Goal: Communication & Community: Participate in discussion

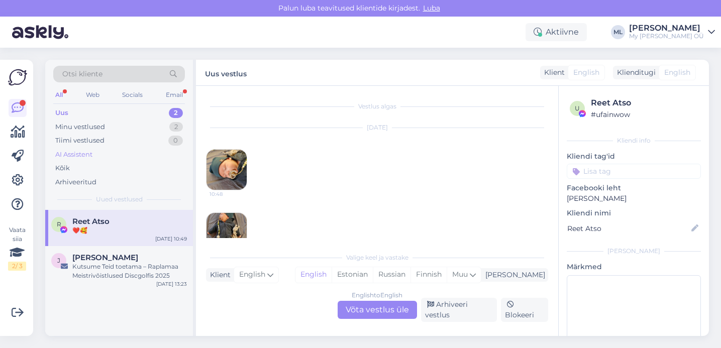
scroll to position [113, 0]
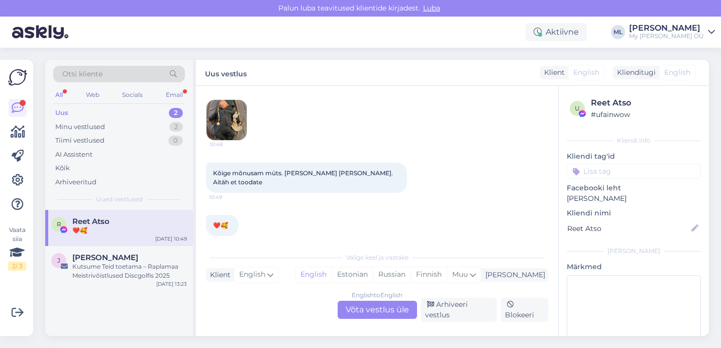
click at [131, 110] on div "Uus 2" at bounding box center [119, 113] width 132 height 14
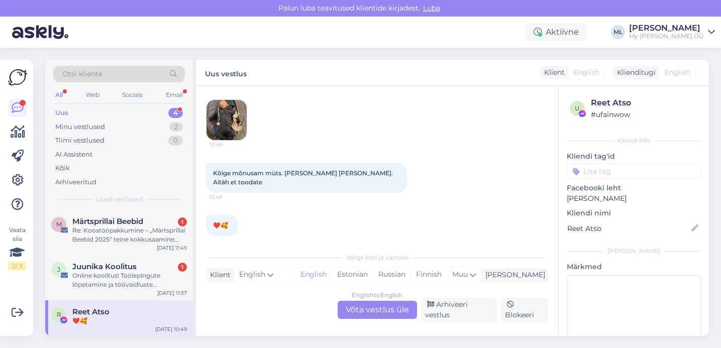
click at [121, 316] on div "Reet Atso ❤️🥰" at bounding box center [129, 316] width 115 height 18
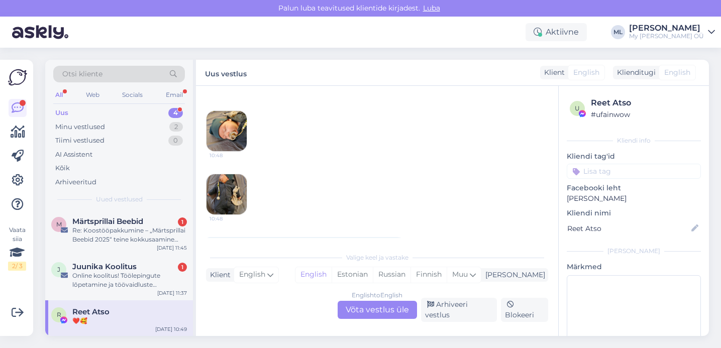
scroll to position [49, 0]
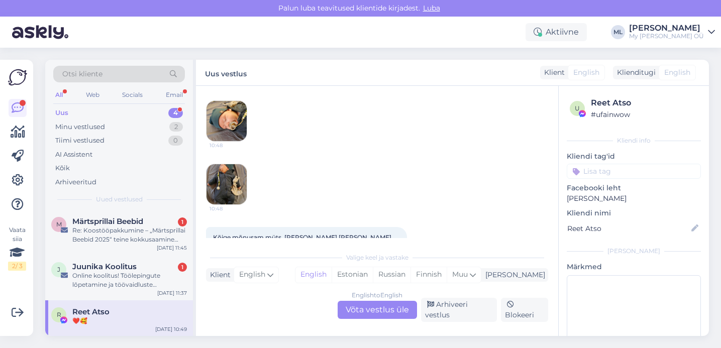
click at [226, 179] on img at bounding box center [226, 184] width 40 height 40
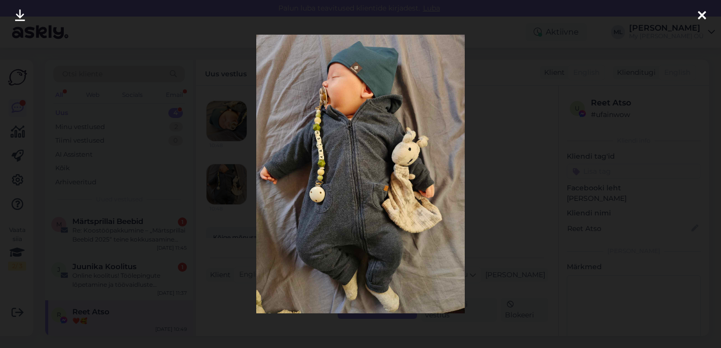
click at [702, 18] on icon at bounding box center [702, 16] width 8 height 13
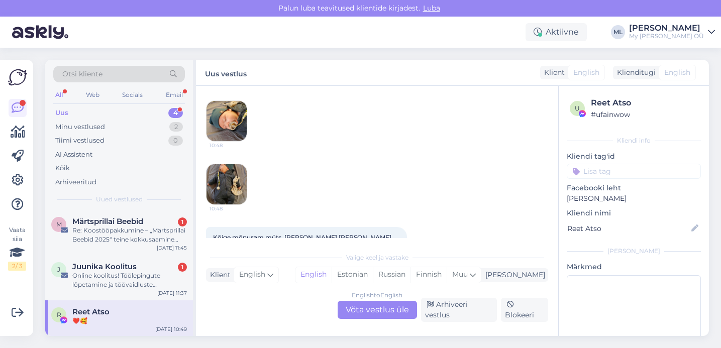
click at [232, 134] on img at bounding box center [226, 121] width 40 height 40
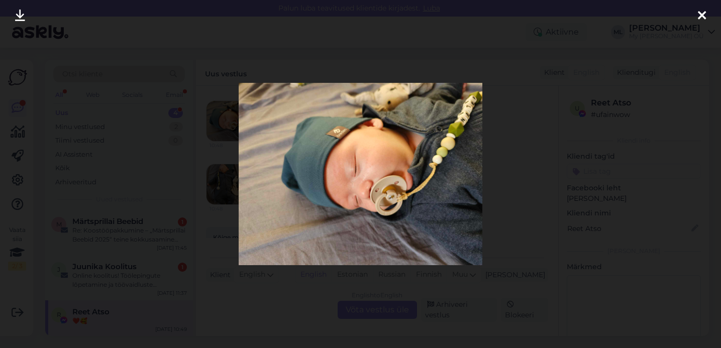
click at [698, 15] on icon at bounding box center [702, 16] width 8 height 13
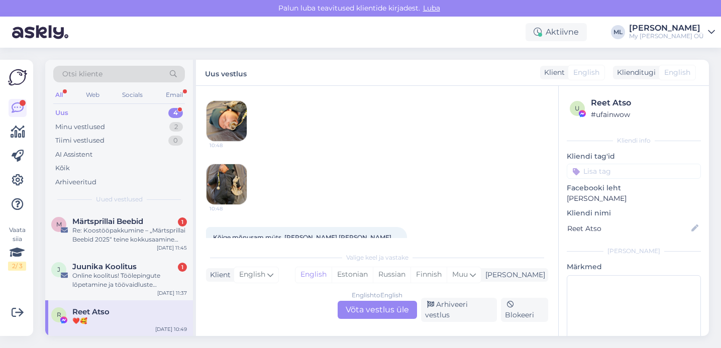
click at [221, 186] on img at bounding box center [226, 184] width 40 height 40
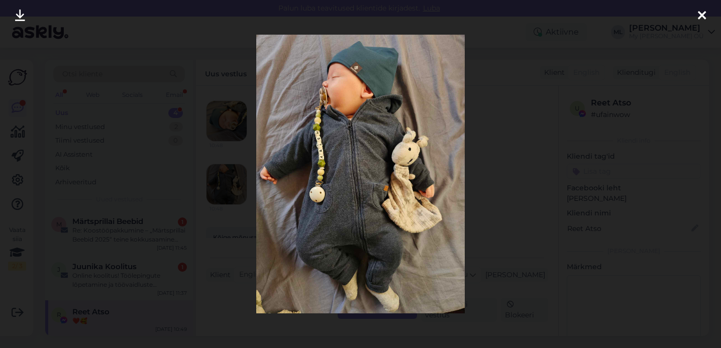
click at [706, 17] on div at bounding box center [702, 16] width 20 height 32
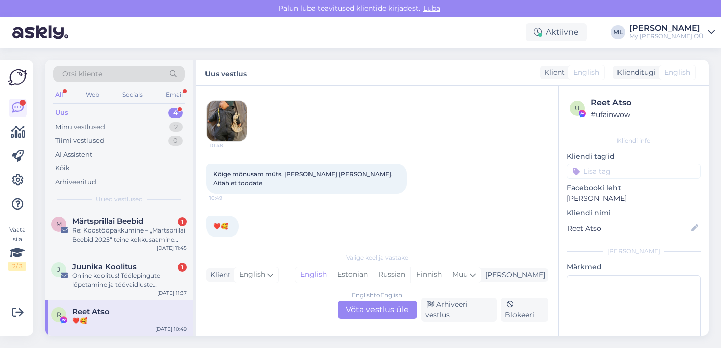
scroll to position [113, 0]
click at [93, 264] on span "Juunika Koolitus" at bounding box center [104, 266] width 64 height 9
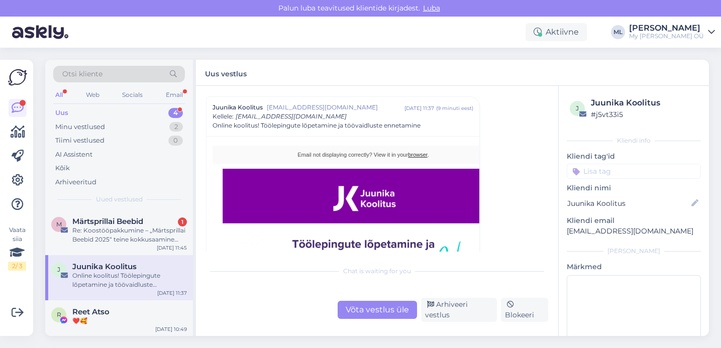
scroll to position [666, 0]
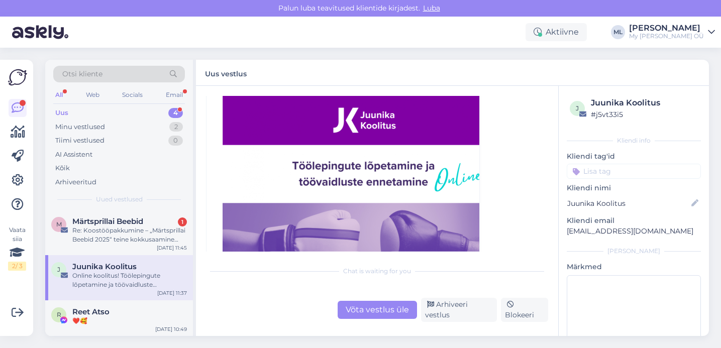
click at [83, 112] on div "Uus 4" at bounding box center [119, 113] width 132 height 14
click at [117, 265] on span "Juunika Koolitus" at bounding box center [104, 266] width 64 height 9
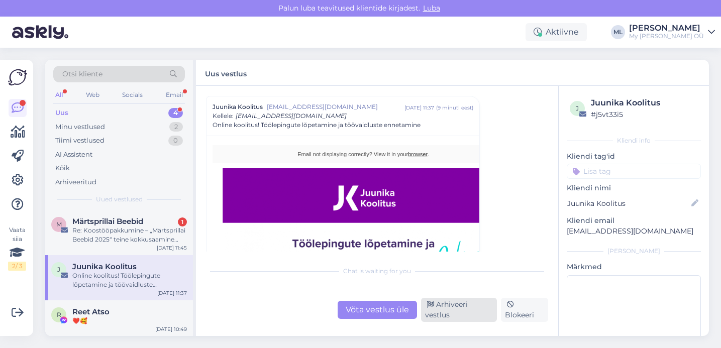
click at [449, 300] on div "Arhiveeri vestlus" at bounding box center [459, 310] width 76 height 24
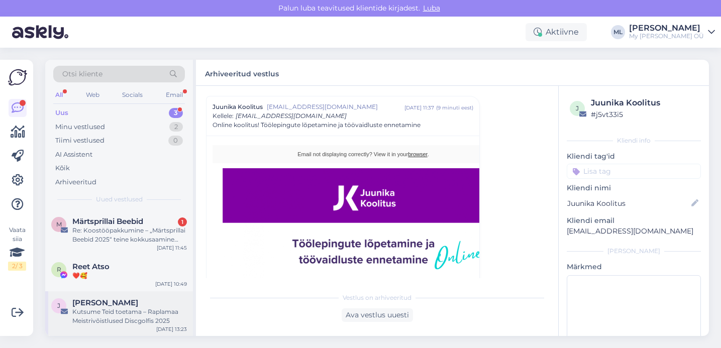
click at [129, 307] on div "Kutsume Teid toetama – Raplamaa Meistrivõistlused Discgolfis 2025" at bounding box center [129, 316] width 115 height 18
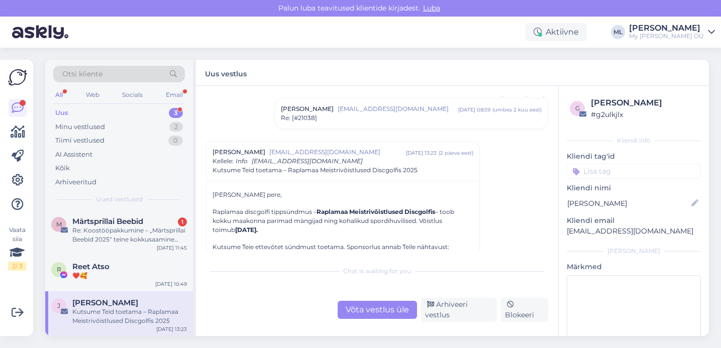
scroll to position [162, 0]
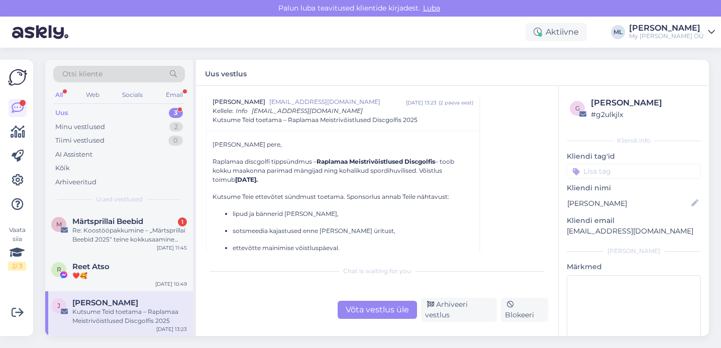
click at [126, 307] on div "Kutsume Teid toetama – Raplamaa Meistrivõistlused Discgolfis 2025" at bounding box center [129, 316] width 115 height 18
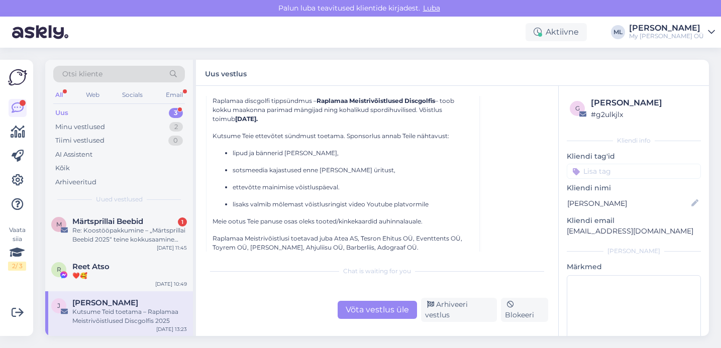
scroll to position [306, 0]
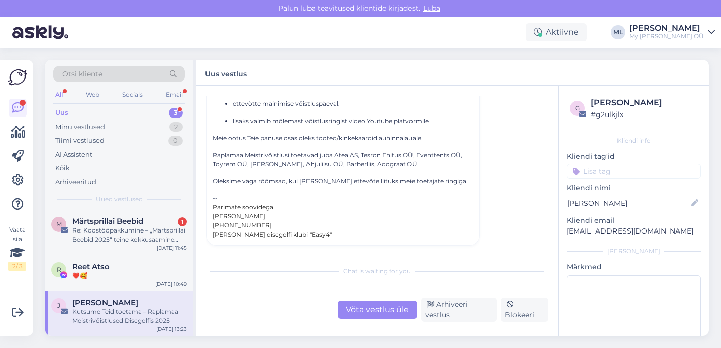
click at [115, 303] on span "[PERSON_NAME]" at bounding box center [105, 302] width 66 height 9
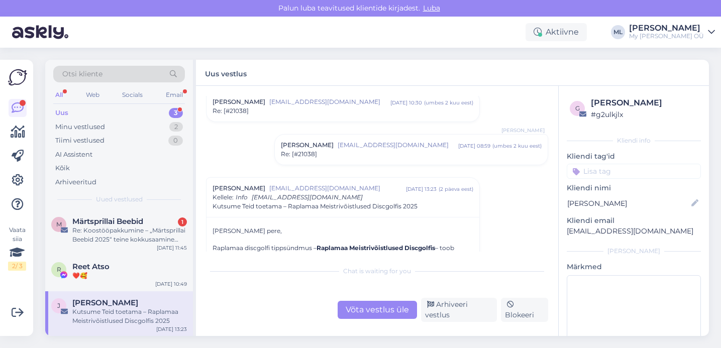
scroll to position [43, 0]
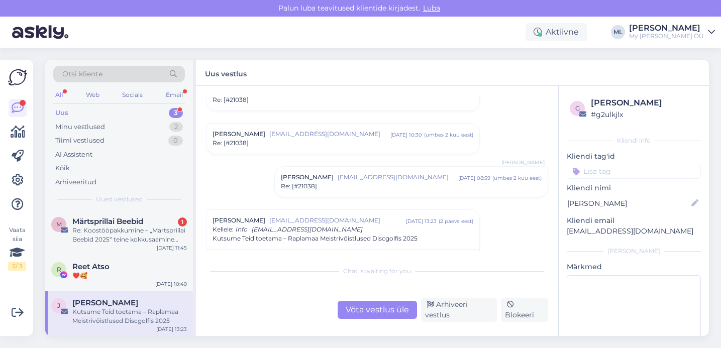
click at [243, 142] on span "Re: [#21038]" at bounding box center [230, 143] width 36 height 9
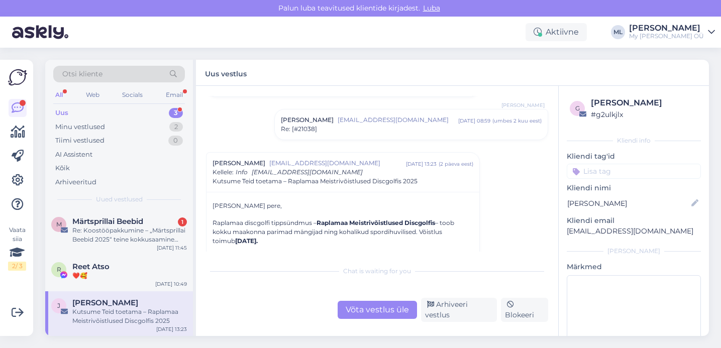
scroll to position [1522, 0]
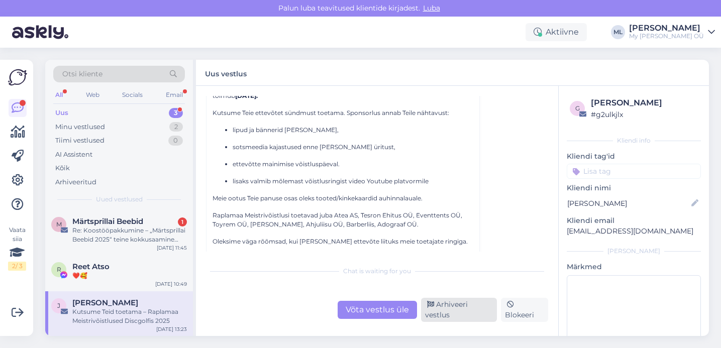
click at [463, 313] on div "Arhiveeri vestlus" at bounding box center [459, 310] width 76 height 24
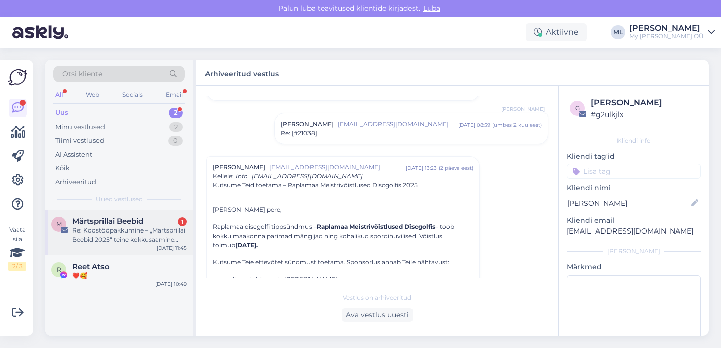
click at [102, 234] on div "Re: Koostööpakkumine – „Märtsprillai Beebid 2025“ teine kokkusaamine mais" at bounding box center [129, 235] width 115 height 18
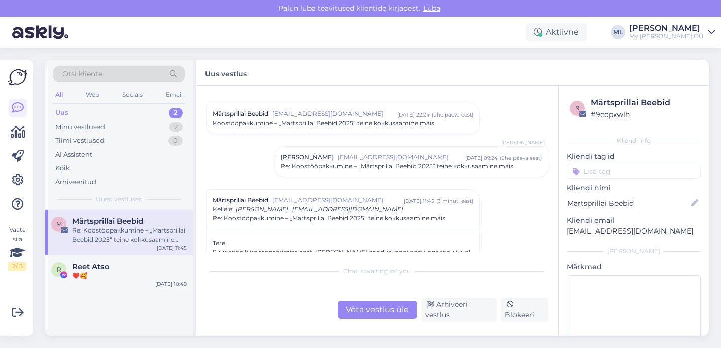
scroll to position [0, 0]
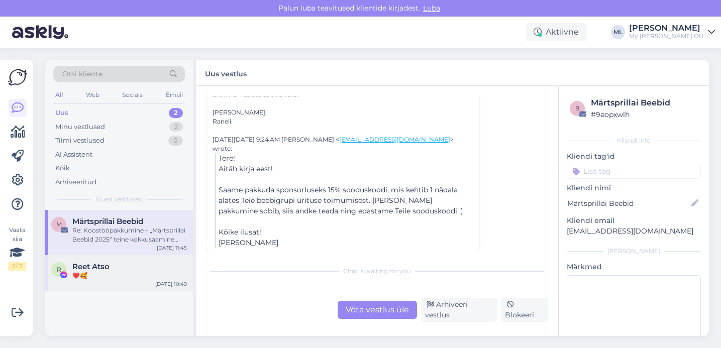
click at [112, 264] on div "Reet Atso" at bounding box center [129, 266] width 115 height 9
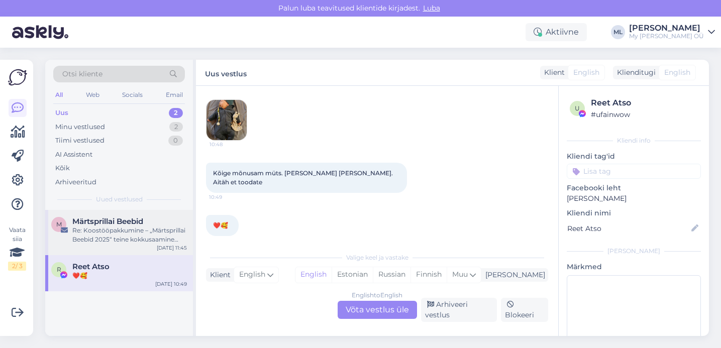
click at [117, 230] on div "Re: Koostööpakkumine – „Märtsprillai Beebid 2025“ teine kokkusaamine mais" at bounding box center [129, 235] width 115 height 18
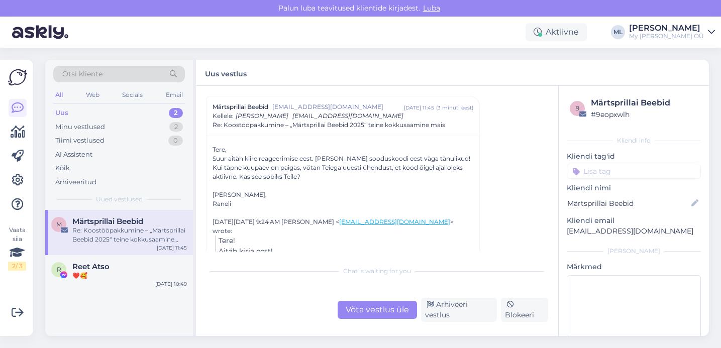
scroll to position [116, 0]
click at [90, 128] on div "Minu vestlused" at bounding box center [80, 127] width 50 height 10
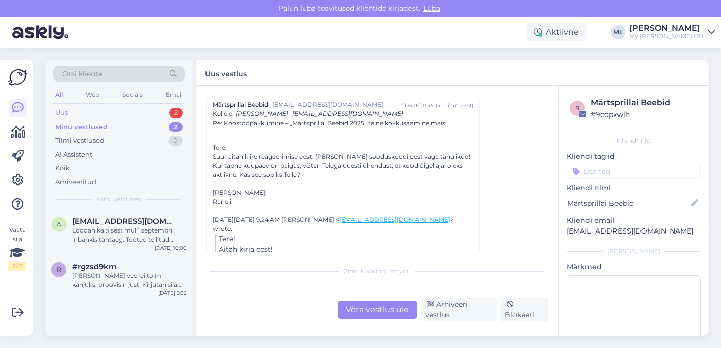
click at [78, 114] on div "Uus 2" at bounding box center [119, 113] width 132 height 14
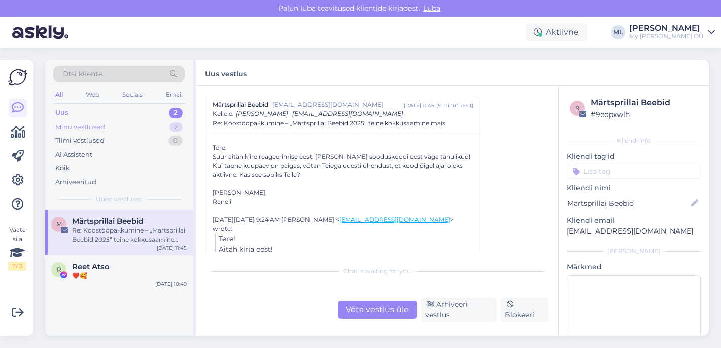
click at [58, 126] on div "Minu vestlused" at bounding box center [80, 127] width 50 height 10
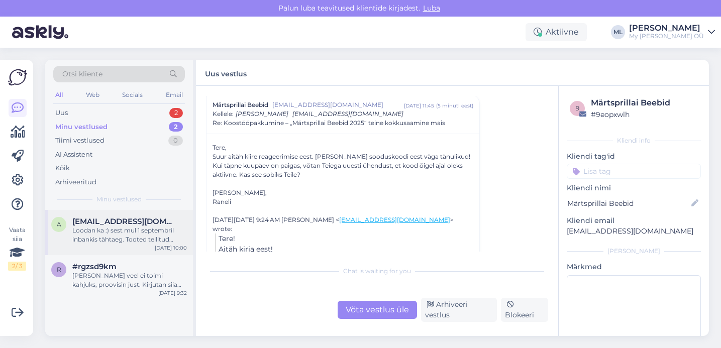
click at [122, 242] on div "Loodan ka :) sest mul 1 septembril inbankis tähtaeg. Tooted tellitud maksa järg…" at bounding box center [129, 235] width 115 height 18
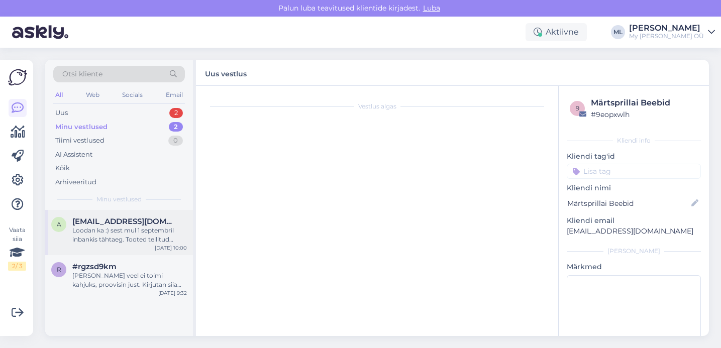
scroll to position [1033, 0]
